Goal: Information Seeking & Learning: Compare options

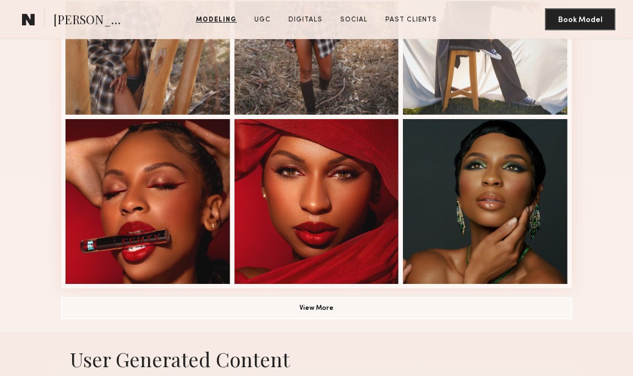
scroll to position [695, 0]
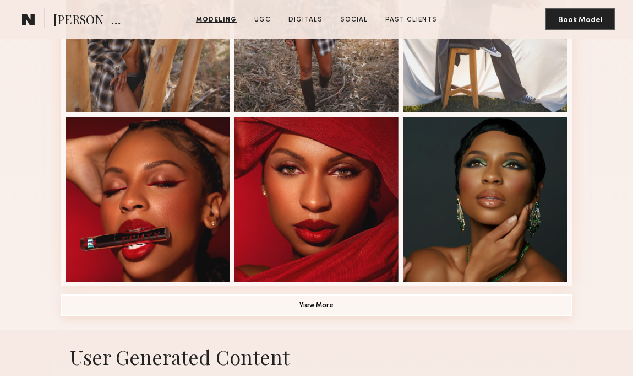
click at [345, 307] on button "View More" at bounding box center [316, 305] width 511 height 22
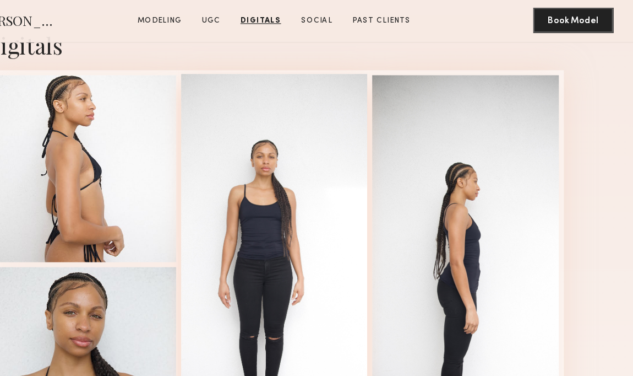
scroll to position [1938, 0]
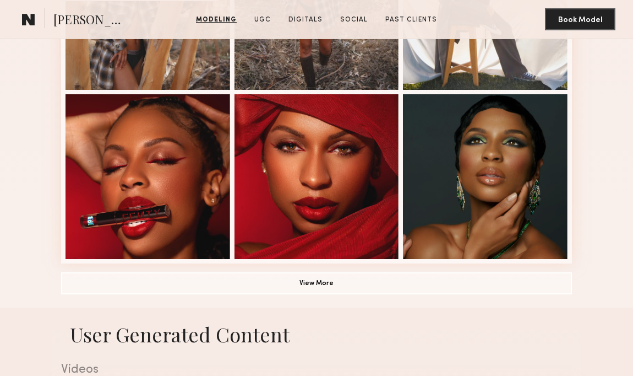
scroll to position [718, 0]
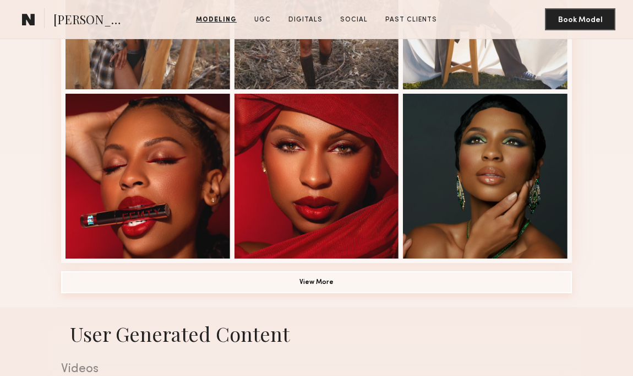
click at [375, 284] on button "View More" at bounding box center [316, 282] width 511 height 22
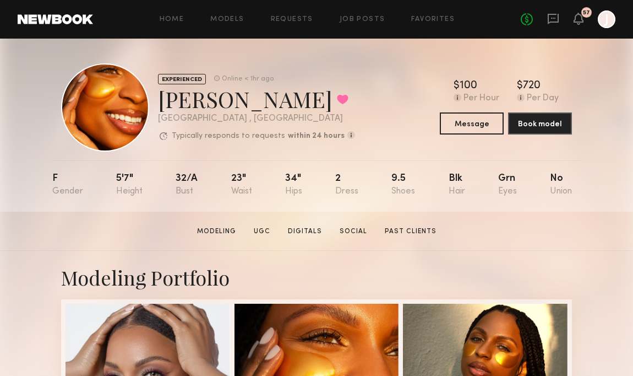
scroll to position [0, 0]
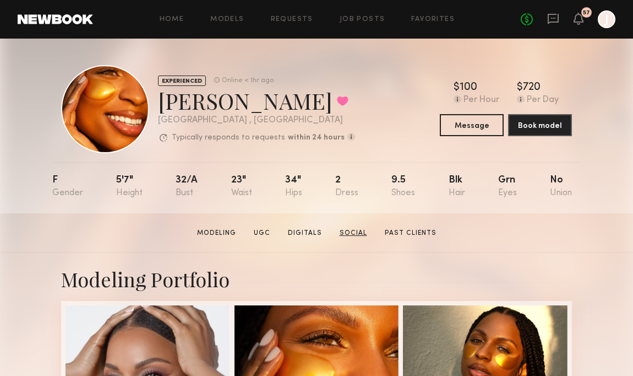
click at [359, 236] on link "Social" at bounding box center [353, 233] width 36 height 10
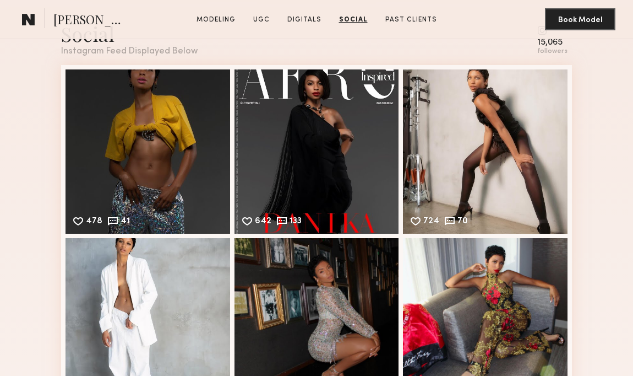
scroll to position [2351, 0]
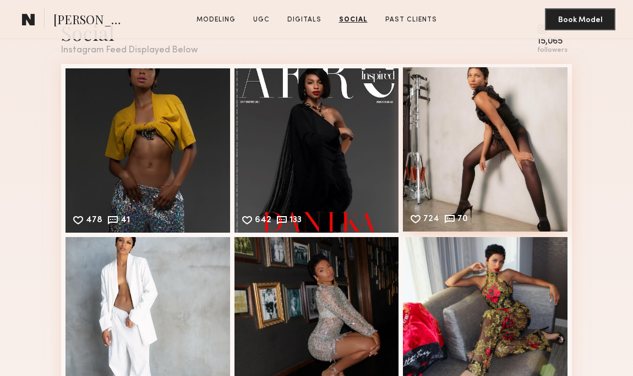
click at [457, 126] on div "724 70 Likes & comments displayed to show model’s engagement" at bounding box center [485, 149] width 165 height 165
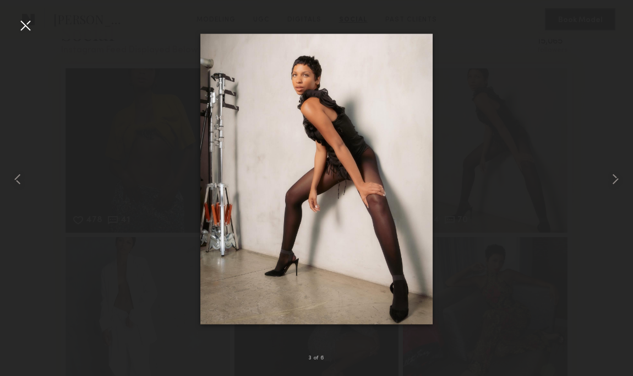
click at [22, 23] on div at bounding box center [26, 26] width 18 height 18
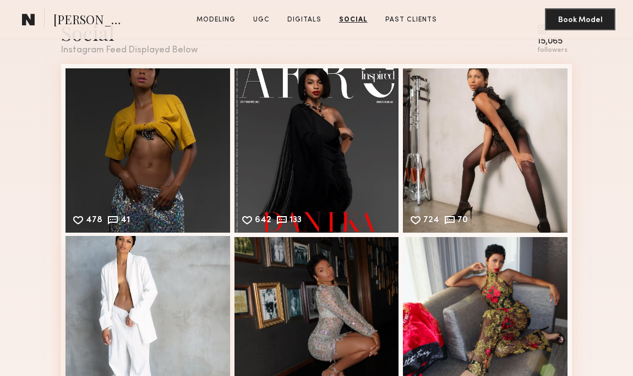
click at [154, 316] on div "1190 137 Likes & comments displayed to show model’s engagement" at bounding box center [148, 318] width 165 height 165
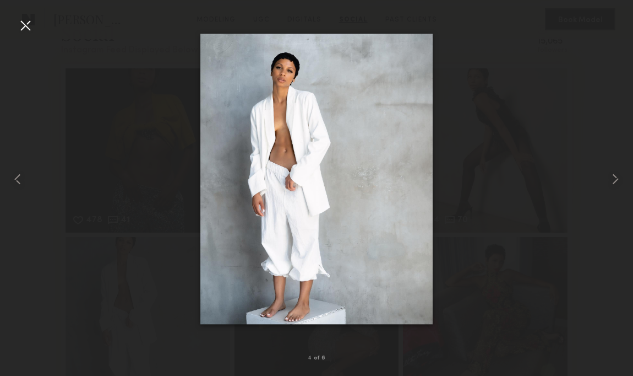
click at [25, 26] on div at bounding box center [26, 26] width 18 height 18
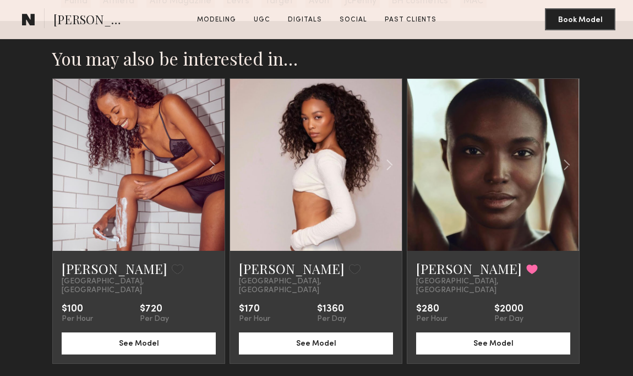
scroll to position [2855, 0]
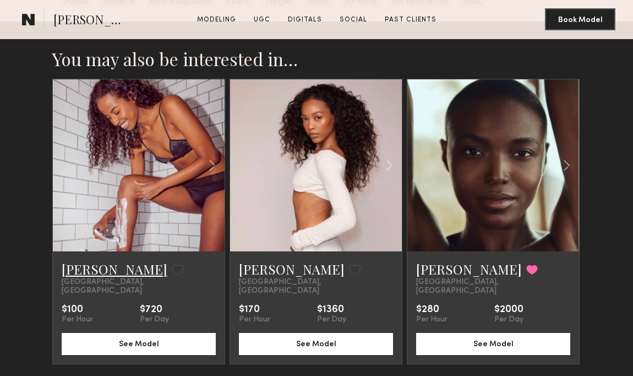
click at [81, 272] on link "Meklit G." at bounding box center [115, 269] width 106 height 18
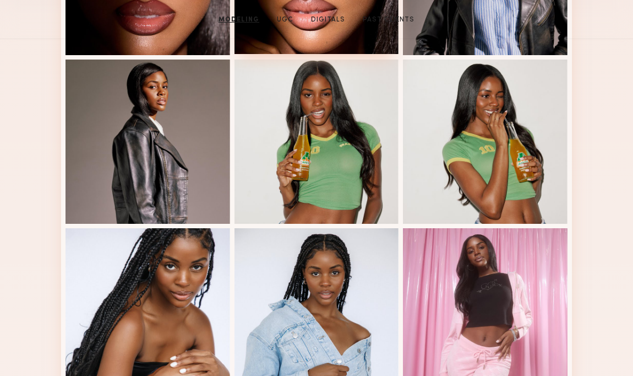
scroll to position [432, 0]
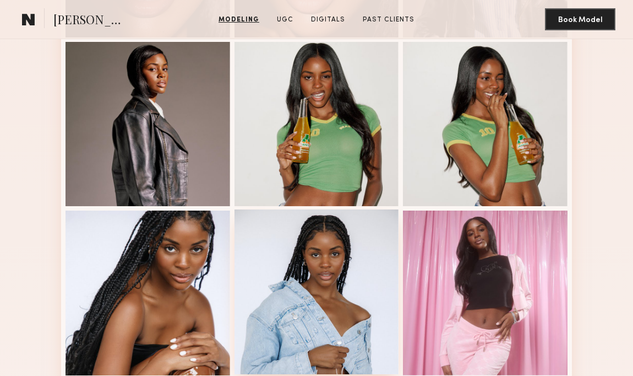
click at [327, 306] on div at bounding box center [317, 291] width 165 height 165
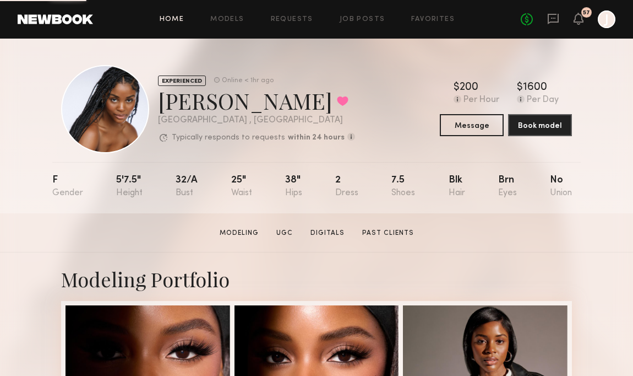
click at [172, 18] on link "Home" at bounding box center [172, 19] width 25 height 7
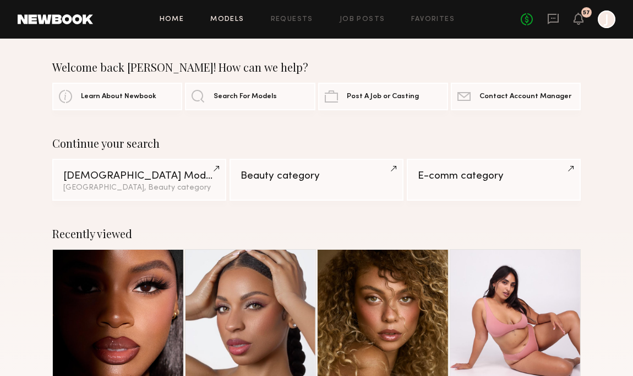
click at [234, 19] on link "Models" at bounding box center [227, 19] width 34 height 7
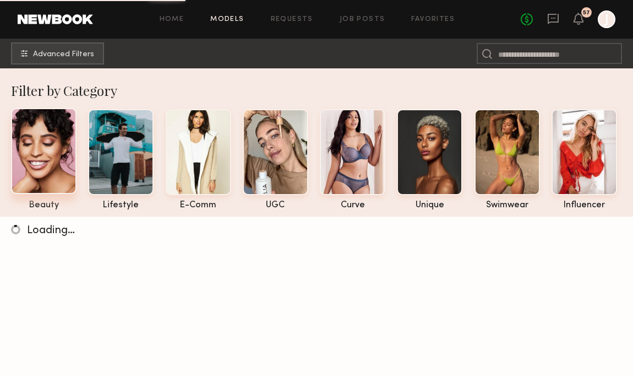
click at [17, 148] on div at bounding box center [44, 151] width 66 height 86
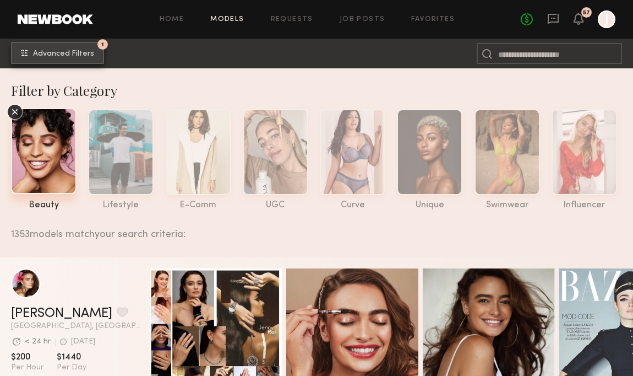
click at [56, 57] on button "1 Advanced Filters" at bounding box center [57, 53] width 93 height 22
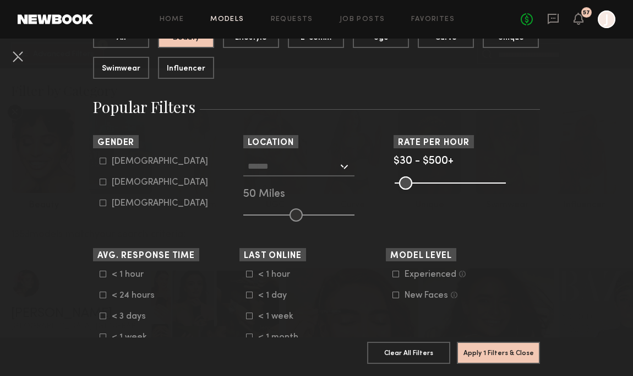
scroll to position [156, 0]
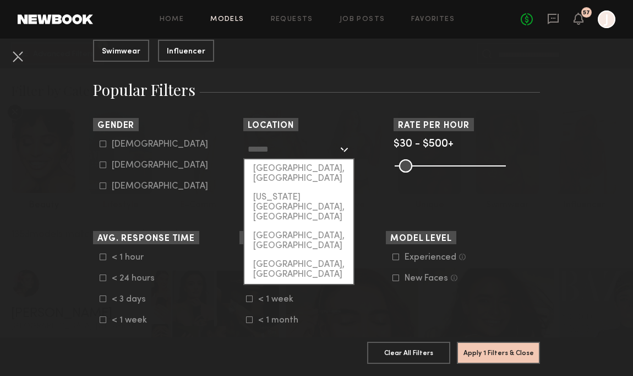
click at [329, 148] on input "text" at bounding box center [293, 148] width 90 height 19
click at [296, 166] on div "[GEOGRAPHIC_DATA], [GEOGRAPHIC_DATA]" at bounding box center [299, 173] width 109 height 29
type input "**********"
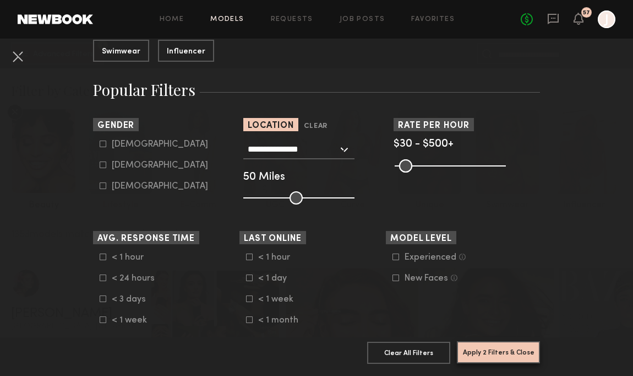
click at [492, 350] on button "Apply 2 Filters & Close" at bounding box center [498, 352] width 83 height 22
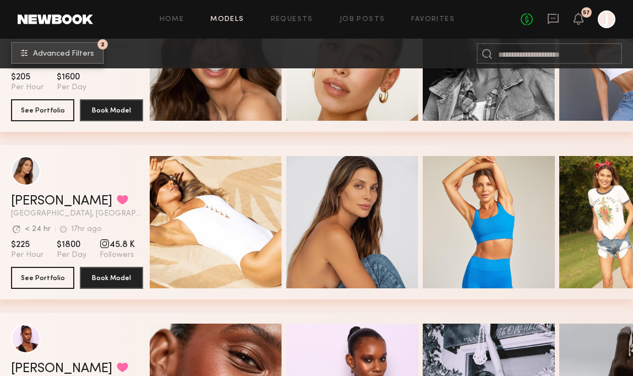
scroll to position [7181, 0]
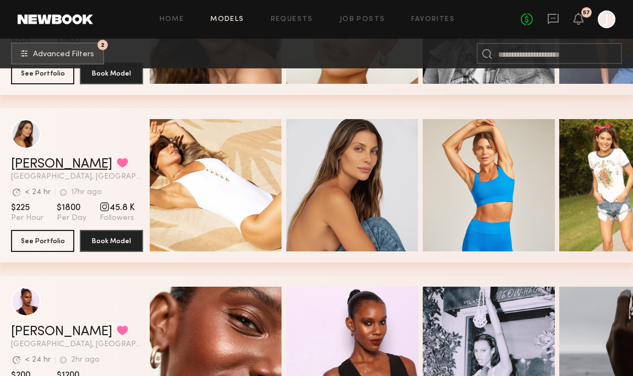
click at [41, 159] on link "[PERSON_NAME]" at bounding box center [61, 164] width 101 height 13
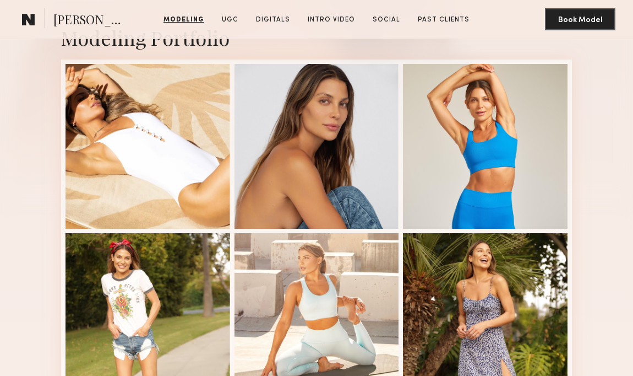
scroll to position [241, 0]
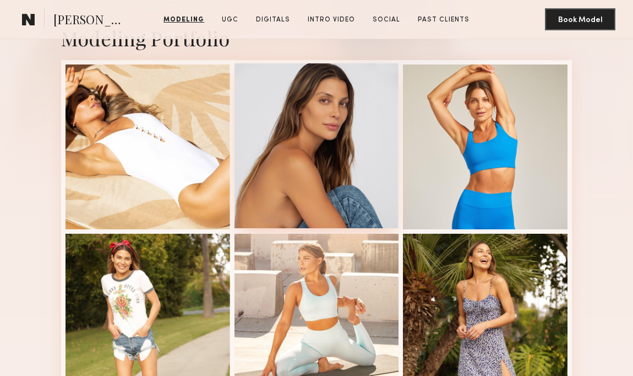
click at [379, 145] on div at bounding box center [317, 145] width 165 height 165
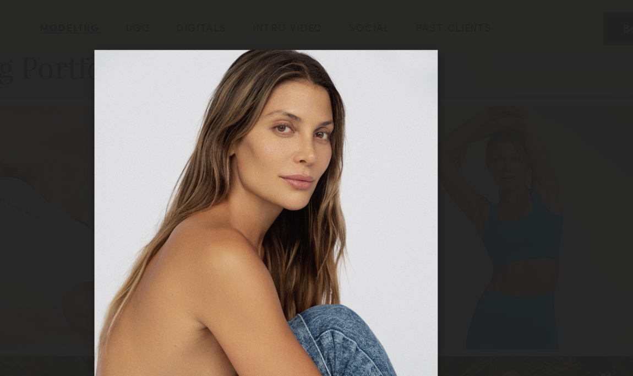
scroll to position [231, 0]
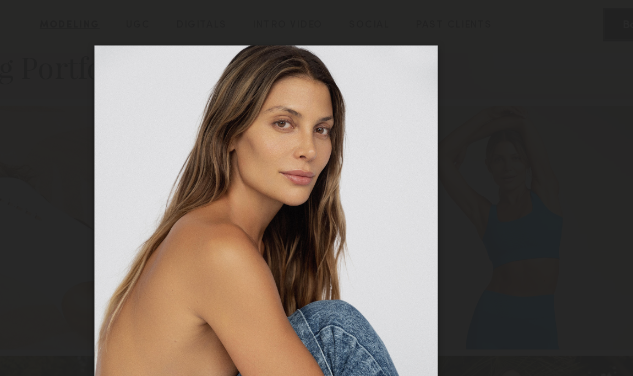
click at [161, 20] on div at bounding box center [316, 179] width 633 height 323
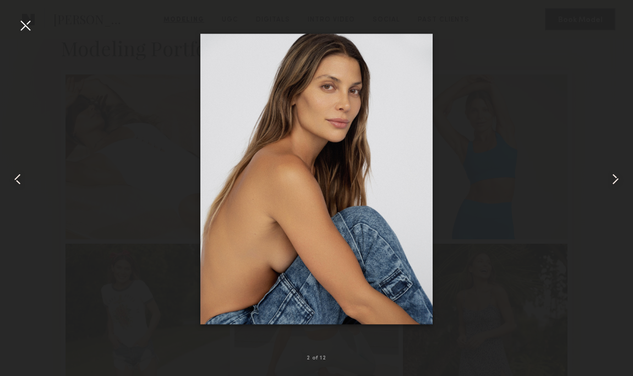
click at [26, 22] on div at bounding box center [26, 26] width 18 height 18
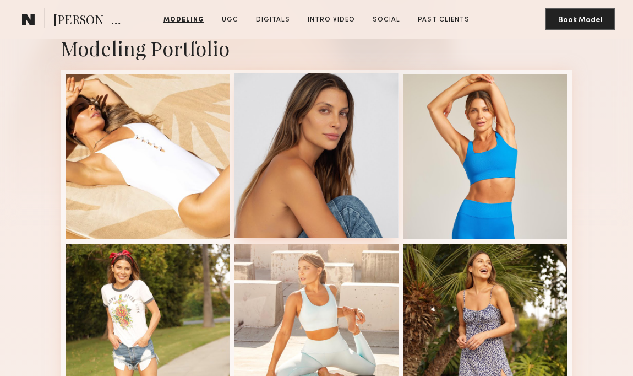
click at [290, 126] on div at bounding box center [317, 155] width 165 height 165
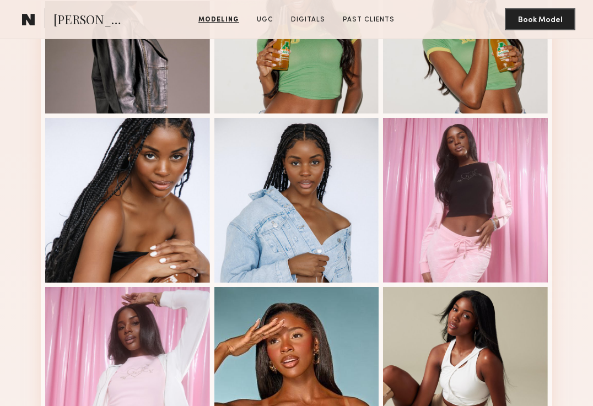
scroll to position [533, 0]
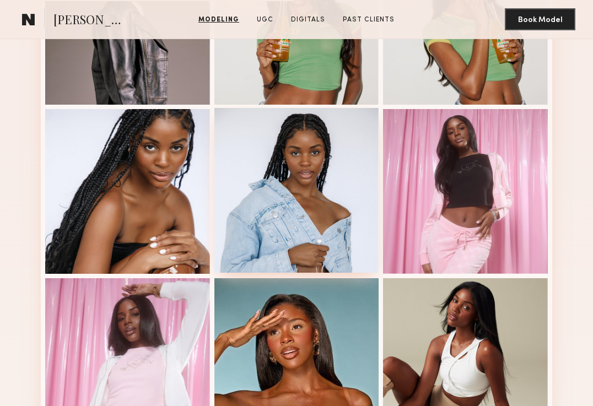
click at [316, 197] on div at bounding box center [296, 190] width 165 height 165
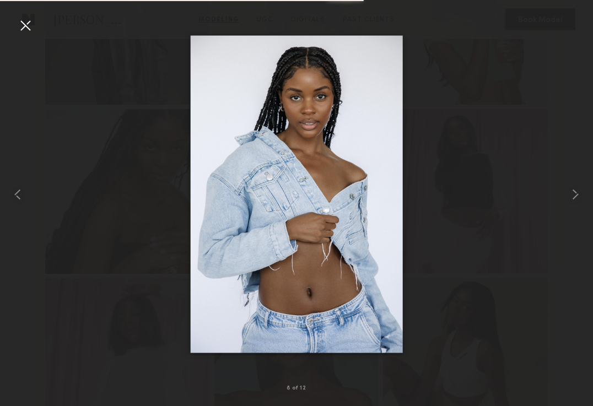
click at [28, 26] on div at bounding box center [26, 26] width 18 height 18
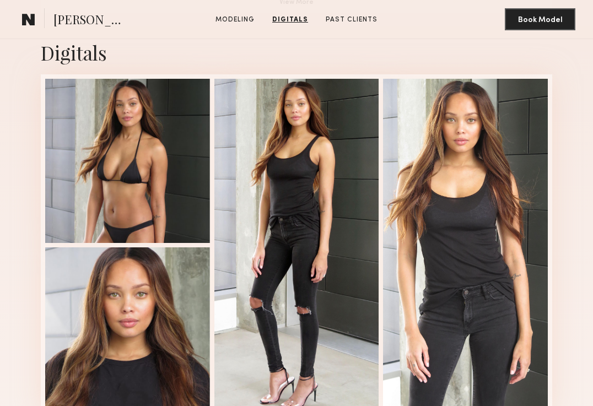
scroll to position [1000, 0]
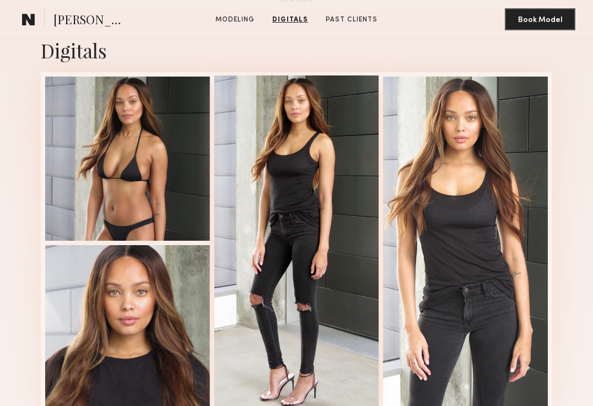
click at [263, 159] on div at bounding box center [296, 241] width 165 height 333
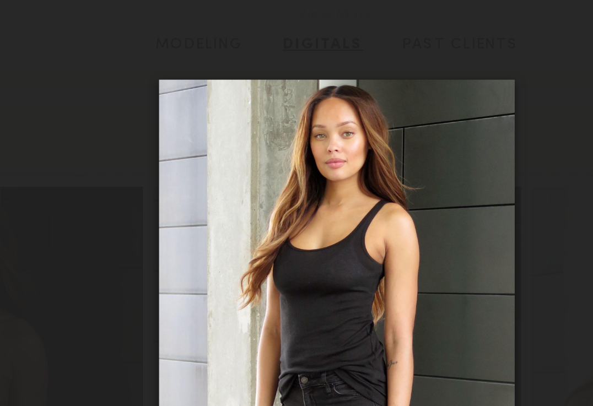
scroll to position [991, 0]
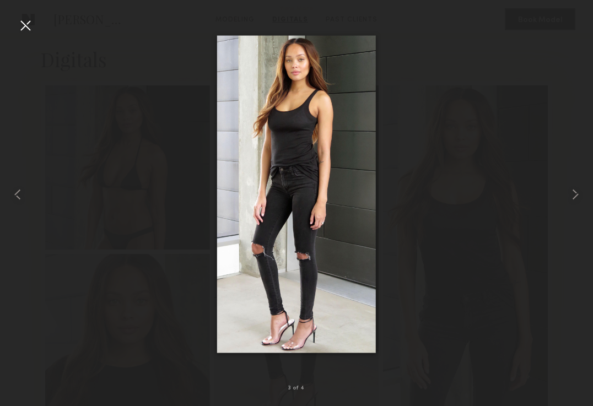
click at [21, 25] on div at bounding box center [26, 26] width 18 height 18
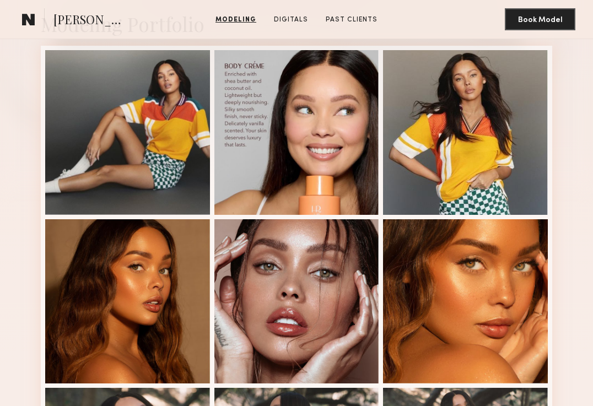
scroll to position [253, 0]
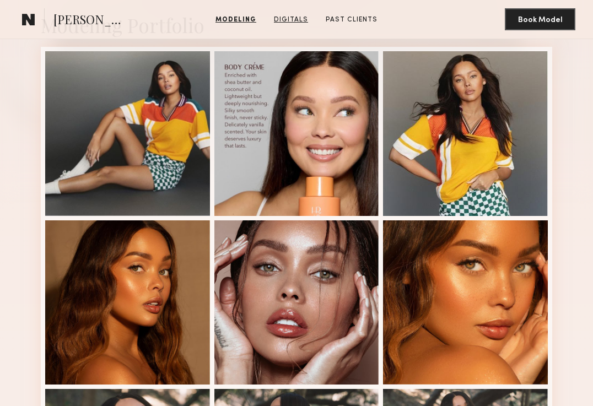
click at [287, 20] on link "Digitals" at bounding box center [290, 20] width 43 height 10
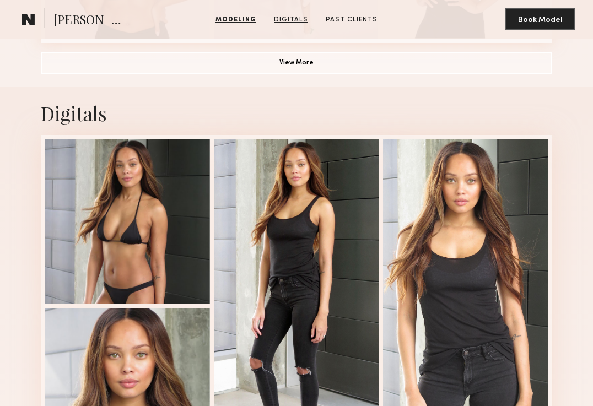
scroll to position [957, 0]
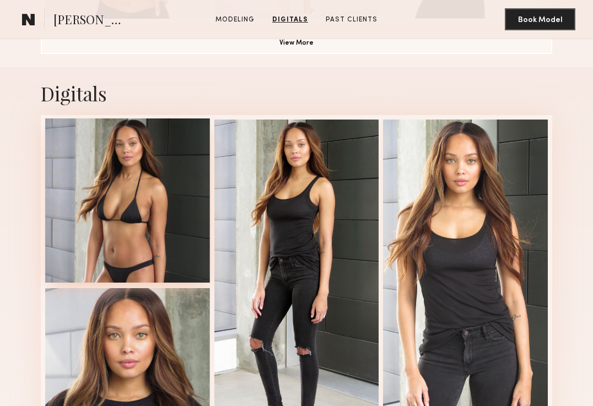
click at [141, 128] on div at bounding box center [127, 200] width 165 height 165
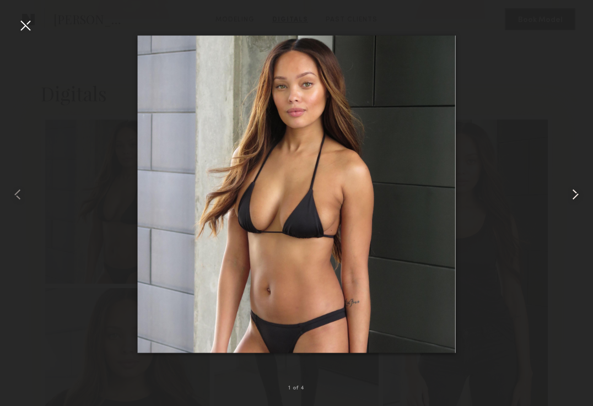
click at [571, 189] on common-icon at bounding box center [575, 195] width 18 height 18
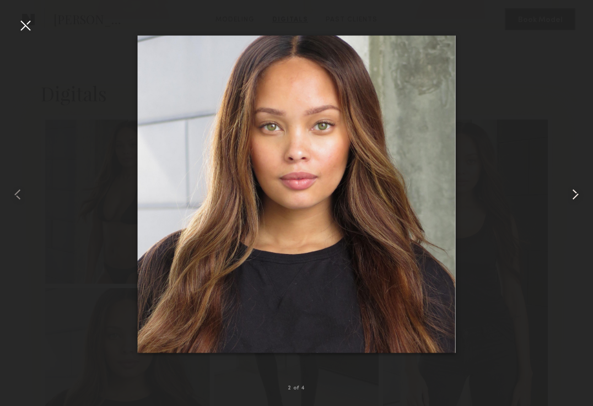
click at [571, 189] on common-icon at bounding box center [575, 195] width 18 height 18
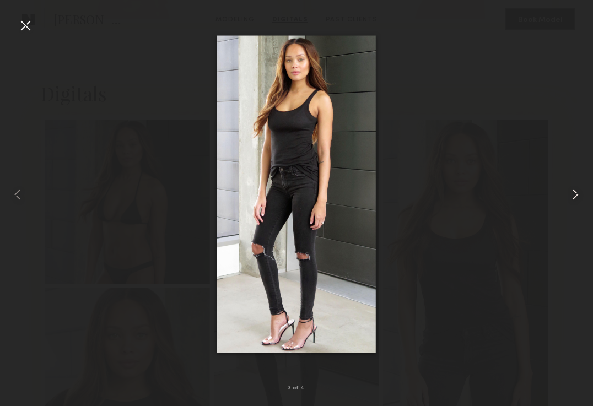
click at [571, 189] on common-icon at bounding box center [575, 195] width 18 height 18
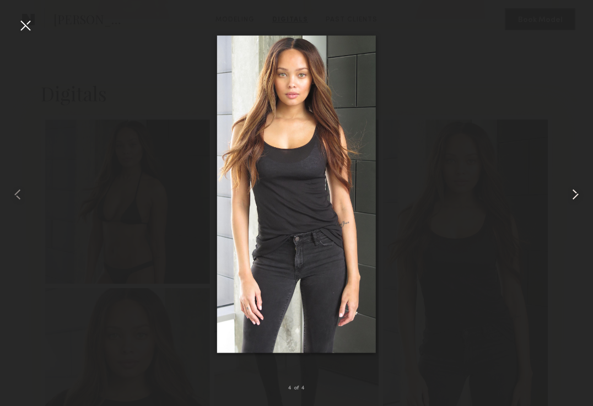
click at [571, 189] on common-icon at bounding box center [575, 195] width 18 height 18
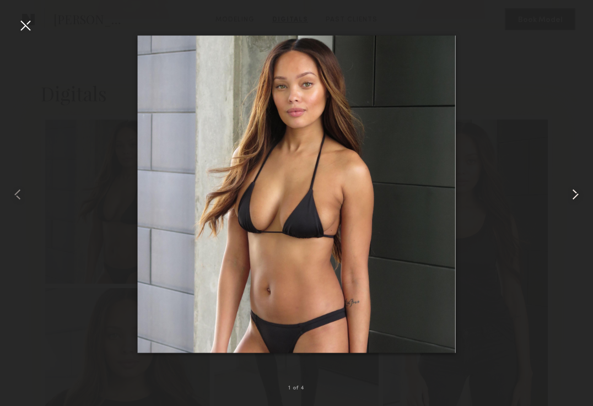
click at [571, 189] on common-icon at bounding box center [575, 195] width 18 height 18
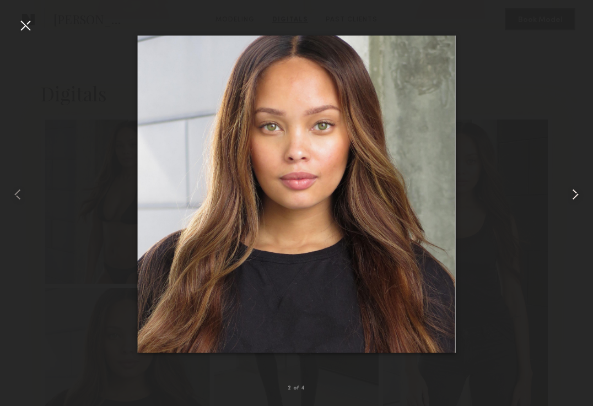
click at [571, 189] on common-icon at bounding box center [575, 195] width 18 height 18
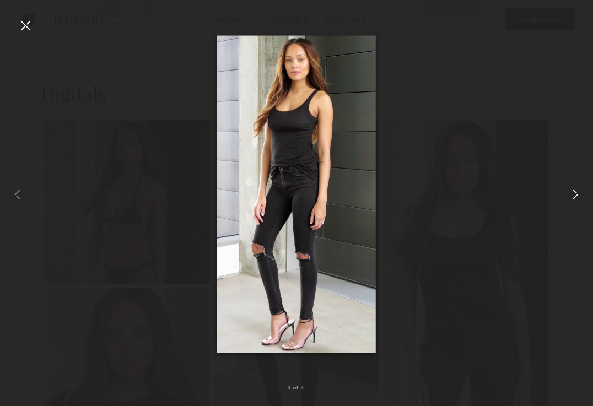
click at [571, 189] on common-icon at bounding box center [575, 195] width 18 height 18
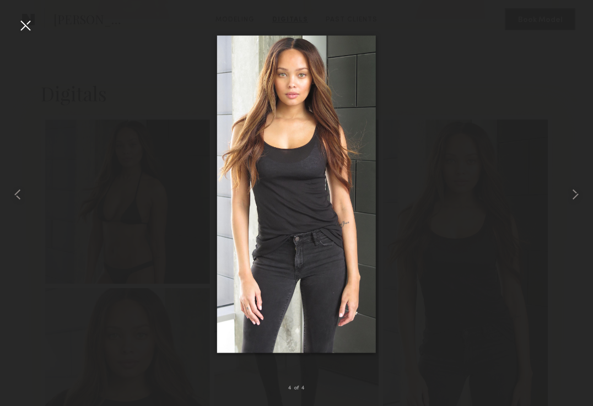
click at [23, 20] on div at bounding box center [26, 26] width 18 height 18
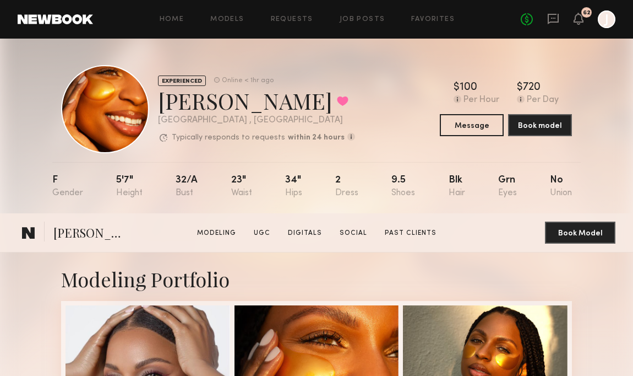
scroll to position [2855, 0]
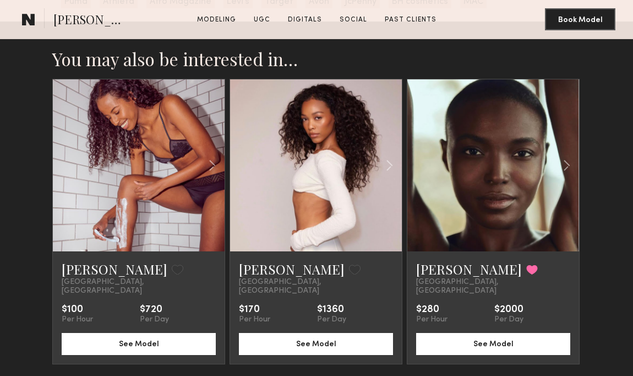
click at [26, 18] on common-icon at bounding box center [28, 19] width 13 height 14
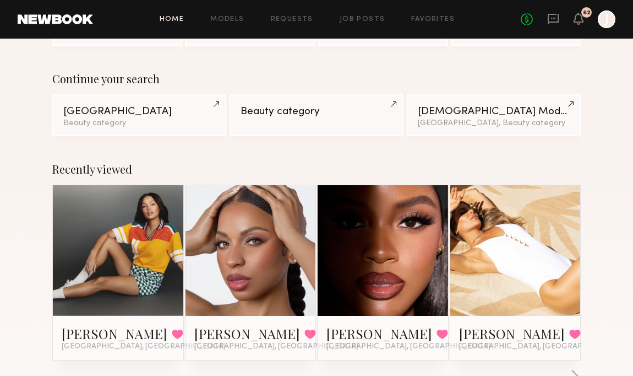
scroll to position [67, 0]
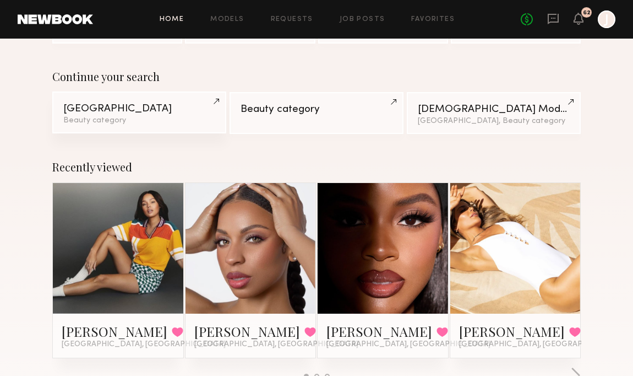
click at [96, 110] on div "[GEOGRAPHIC_DATA]" at bounding box center [139, 109] width 152 height 10
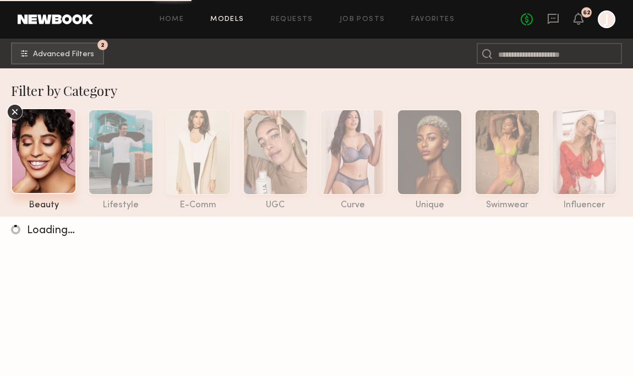
click at [31, 150] on div at bounding box center [44, 151] width 66 height 86
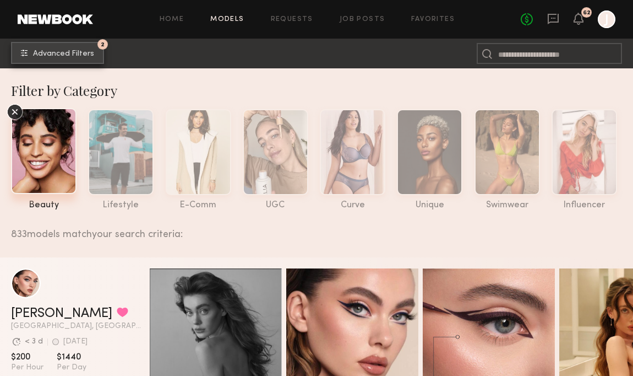
click at [35, 55] on span "Advanced Filters" at bounding box center [63, 54] width 61 height 8
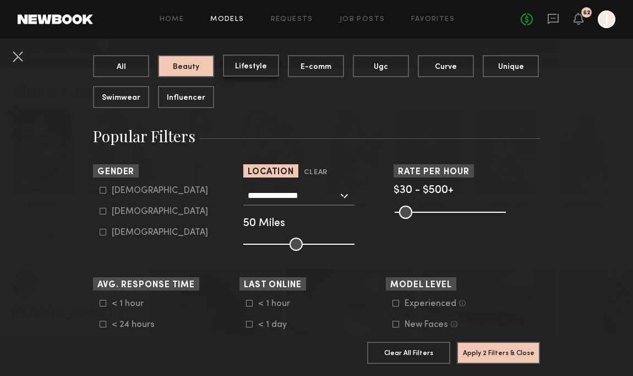
scroll to position [128, 0]
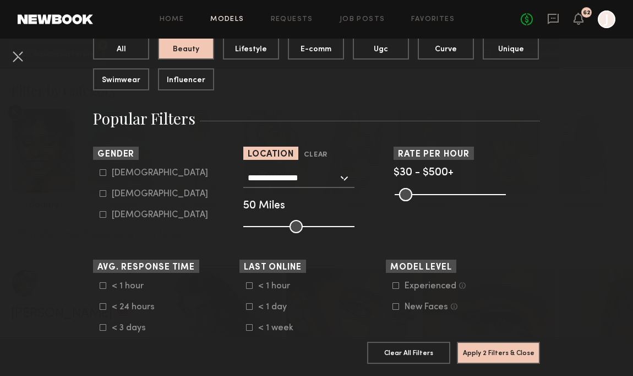
click at [104, 191] on icon at bounding box center [103, 193] width 7 height 7
type input "**"
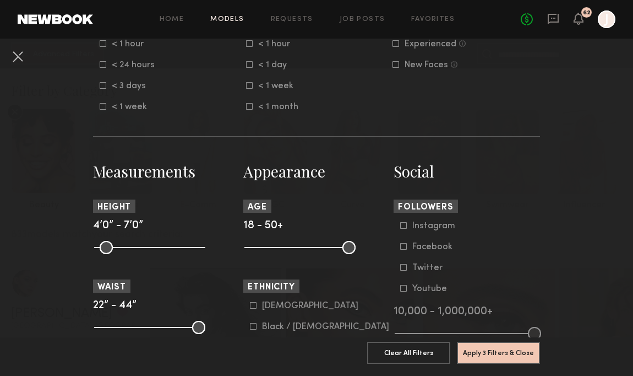
scroll to position [378, 0]
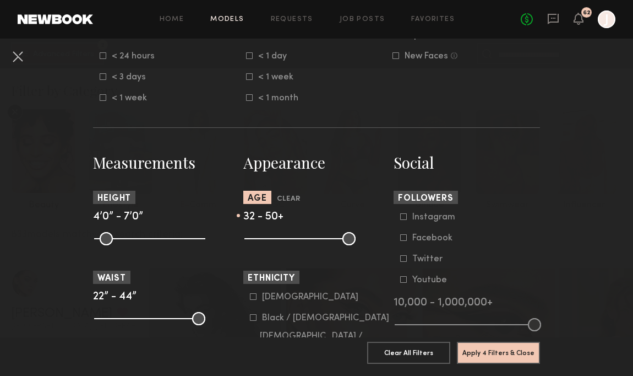
drag, startPoint x: 252, startPoint y: 237, endPoint x: 294, endPoint y: 238, distance: 42.4
click at [294, 238] on input "range" at bounding box center [300, 238] width 111 height 13
type input "**"
click at [300, 240] on input "range" at bounding box center [300, 238] width 111 height 13
click at [475, 352] on button "Apply 4 Filters & Close" at bounding box center [498, 352] width 83 height 22
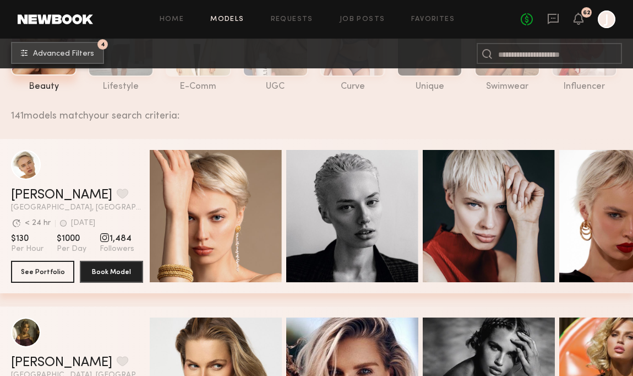
scroll to position [134, 0]
